Goal: Navigation & Orientation: Go to known website

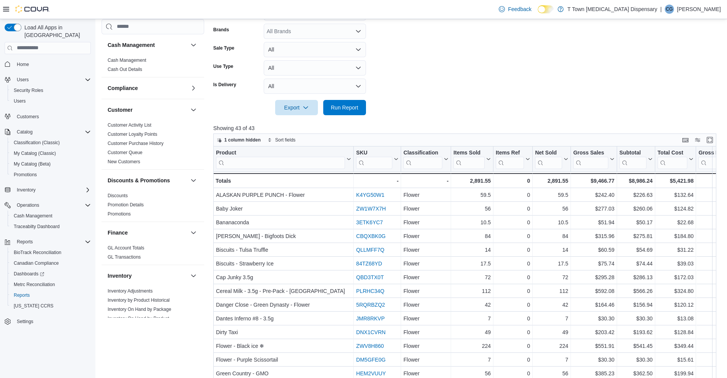
scroll to position [124, 0]
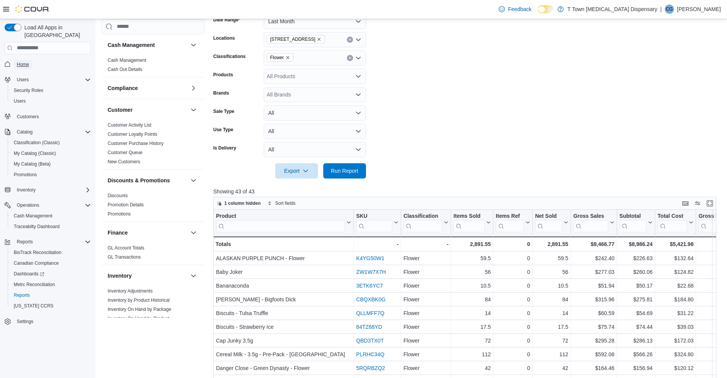
click at [16, 60] on link "Home" at bounding box center [23, 64] width 18 height 9
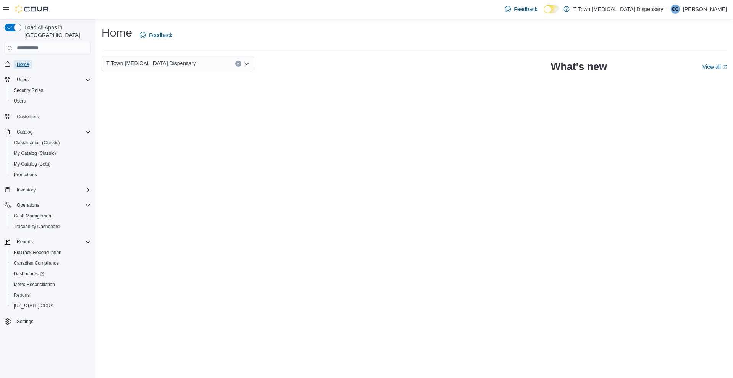
click at [21, 61] on span "Home" at bounding box center [23, 64] width 12 height 6
